Goal: Entertainment & Leisure: Consume media (video, audio)

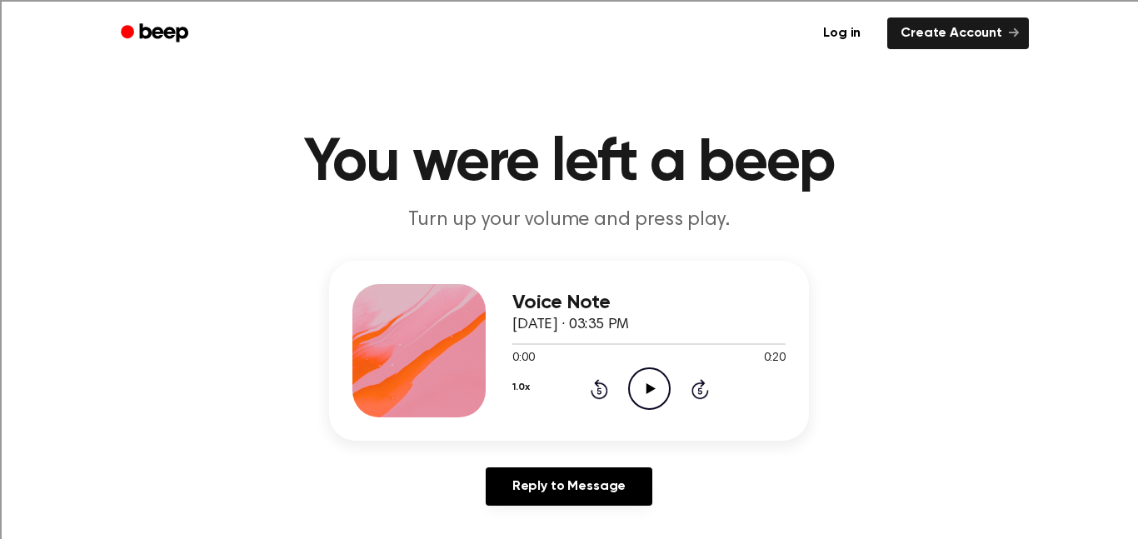
click at [642, 383] on icon "Play Audio" at bounding box center [649, 388] width 42 height 42
click at [638, 372] on circle at bounding box center [649, 388] width 41 height 41
click at [655, 383] on icon "Play Audio" at bounding box center [649, 388] width 42 height 42
click at [648, 403] on icon "Play Audio" at bounding box center [649, 388] width 42 height 42
click at [637, 383] on icon "Play Audio" at bounding box center [649, 388] width 42 height 42
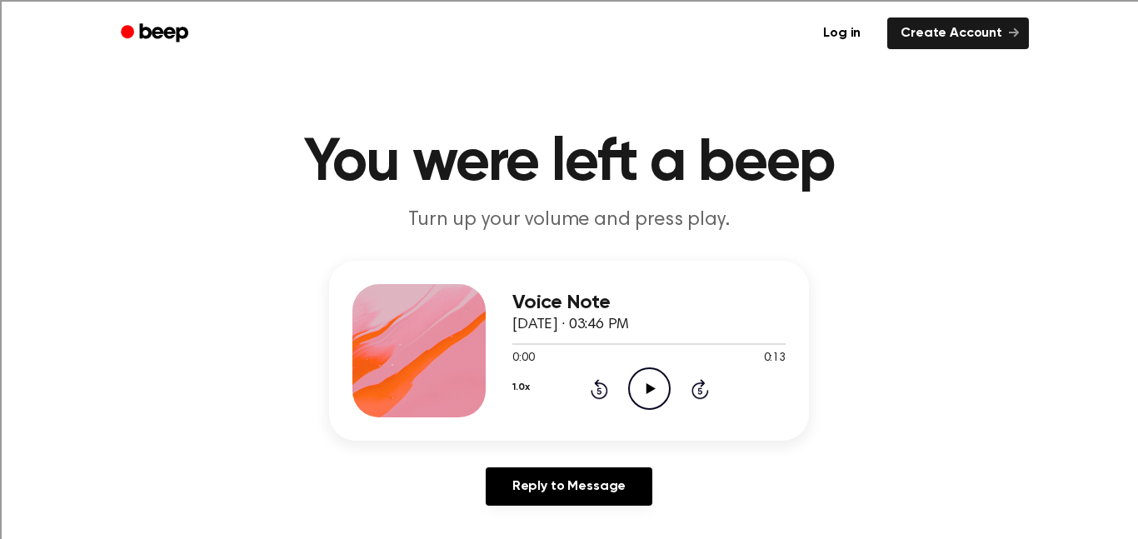
click at [643, 380] on icon "Play Audio" at bounding box center [649, 388] width 42 height 42
click at [646, 372] on icon "Play Audio" at bounding box center [649, 388] width 42 height 42
click at [646, 382] on icon "Play Audio" at bounding box center [649, 388] width 42 height 42
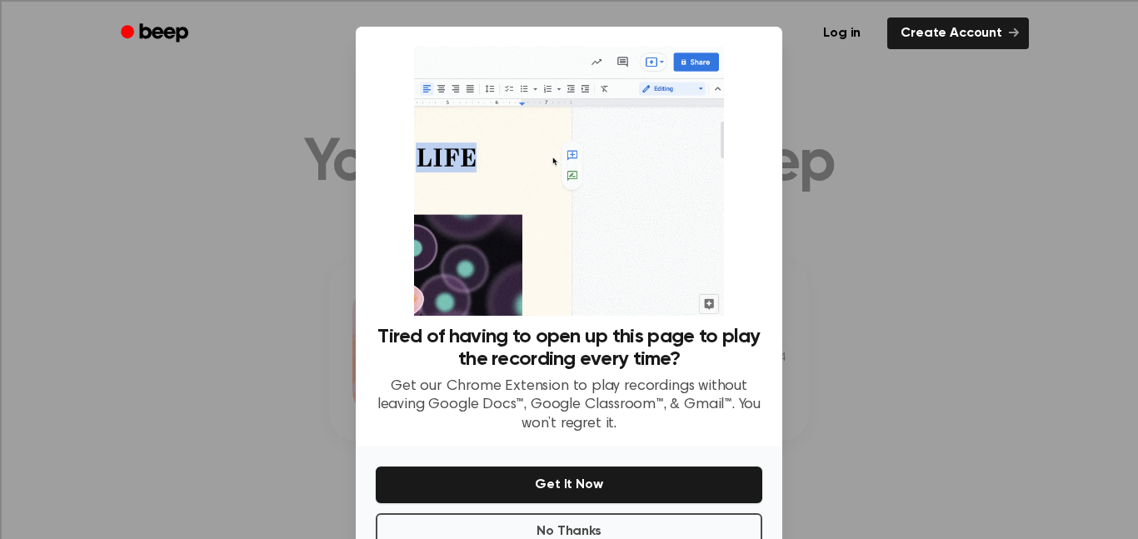
click at [1020, 134] on div at bounding box center [569, 269] width 1138 height 539
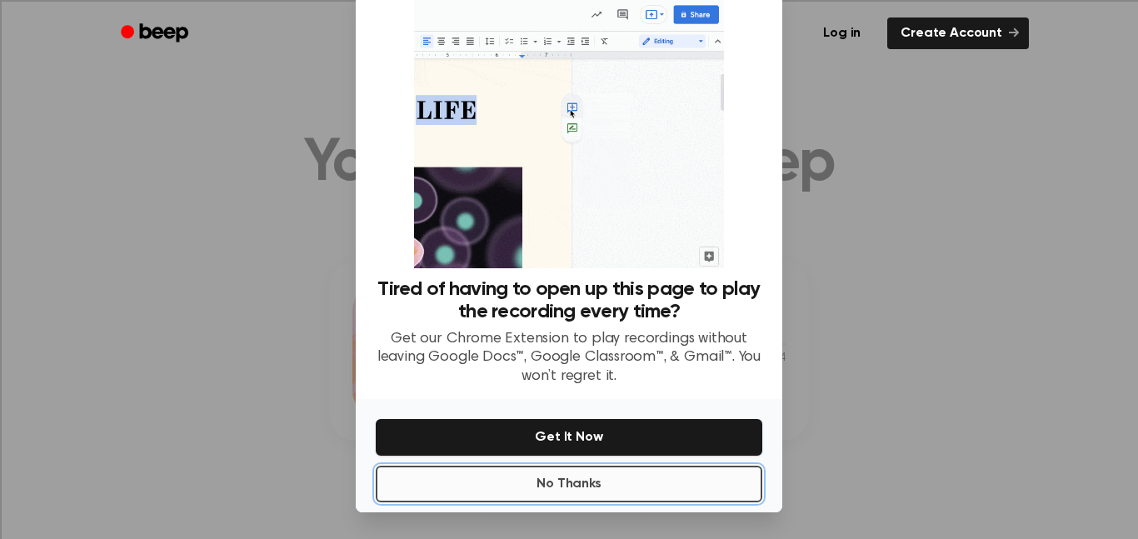
click at [447, 482] on button "No Thanks" at bounding box center [569, 484] width 387 height 37
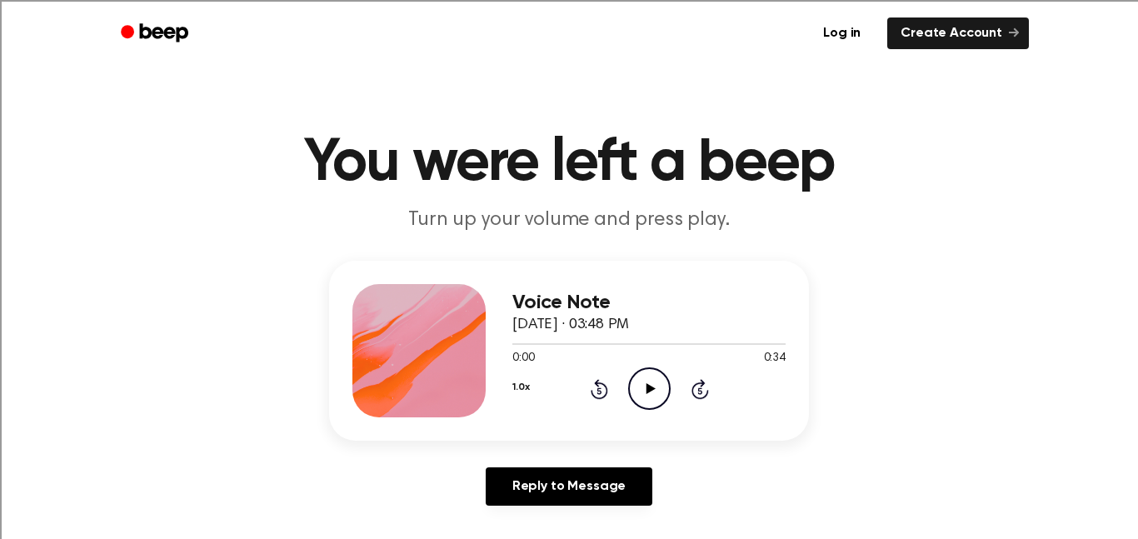
click at [647, 374] on icon "Play Audio" at bounding box center [649, 388] width 42 height 42
click at [642, 382] on icon "Play Audio" at bounding box center [649, 388] width 42 height 42
click at [654, 377] on icon "Play Audio" at bounding box center [649, 388] width 42 height 42
click at [645, 373] on icon "Play Audio" at bounding box center [649, 388] width 42 height 42
click at [657, 392] on icon "Play Audio" at bounding box center [649, 388] width 42 height 42
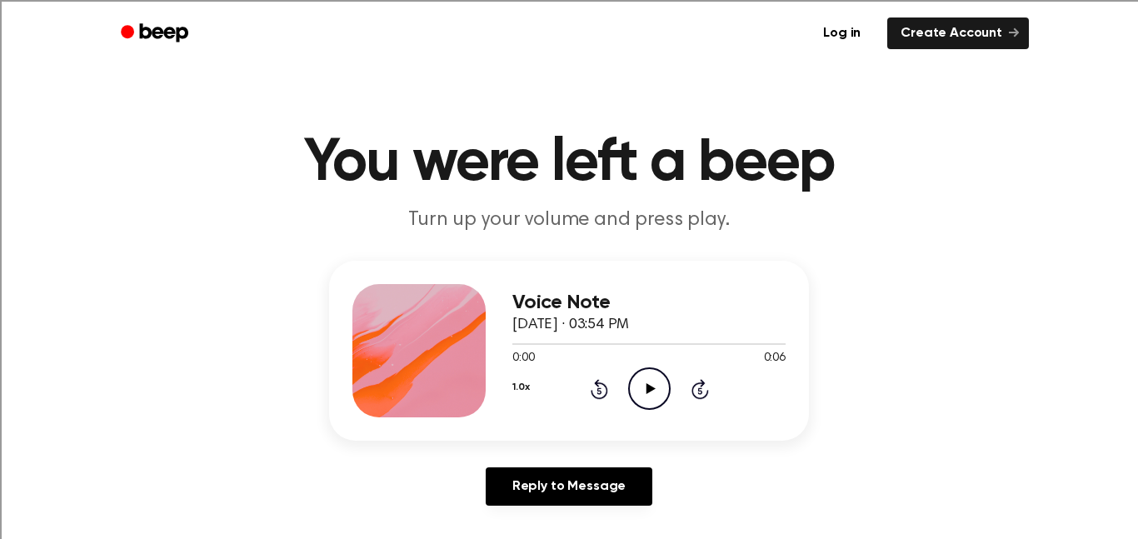
click at [640, 391] on icon "Play Audio" at bounding box center [649, 388] width 42 height 42
